Goal: Task Accomplishment & Management: Manage account settings

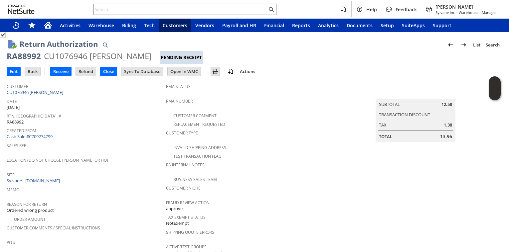
click at [88, 126] on span "Created From" at bounding box center [85, 130] width 156 height 8
click at [61, 72] on input "Receive" at bounding box center [61, 71] width 21 height 9
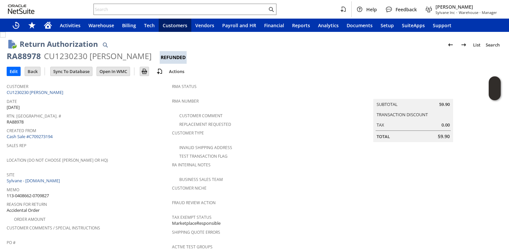
click at [26, 56] on div "RA88978" at bounding box center [24, 56] width 34 height 11
copy div "RA88978"
drag, startPoint x: 131, startPoint y: 104, endPoint x: 131, endPoint y: 47, distance: 56.8
click at [131, 96] on tbody "Customer CU1230230 [PERSON_NAME] Date [DATE] [GEOGRAPHIC_DATA]. [GEOGRAPHIC_DAT…" at bounding box center [89, 200] width 165 height 240
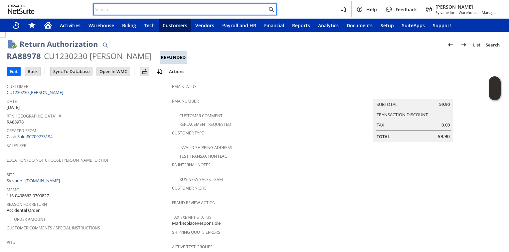
click at [131, 9] on input "text" at bounding box center [180, 9] width 173 height 8
click at [251, 7] on input "text" at bounding box center [180, 9] width 173 height 8
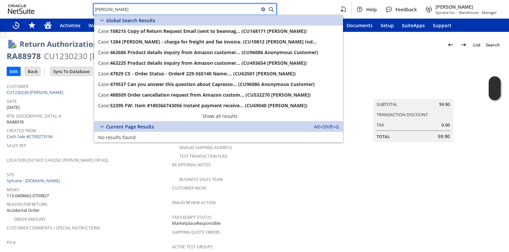
click at [185, 9] on input "[PERSON_NAME]" at bounding box center [176, 9] width 165 height 8
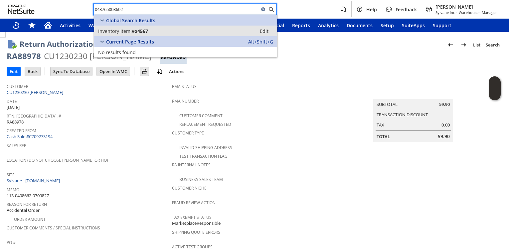
type input "043765003602"
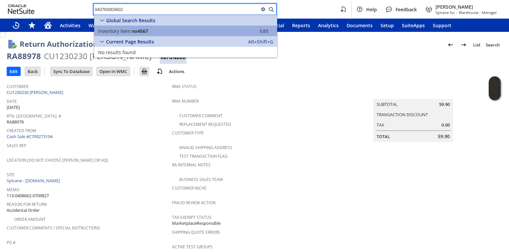
click at [127, 34] on link "Inventory Item: vo4567 Edit" at bounding box center [185, 31] width 183 height 11
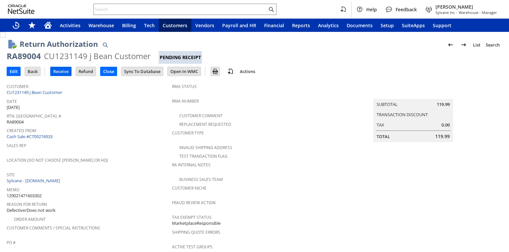
click at [63, 69] on input "Receive" at bounding box center [61, 71] width 21 height 9
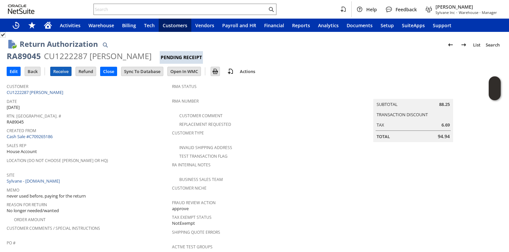
click at [66, 73] on input "Receive" at bounding box center [61, 71] width 21 height 9
